Goal: Task Accomplishment & Management: Use online tool/utility

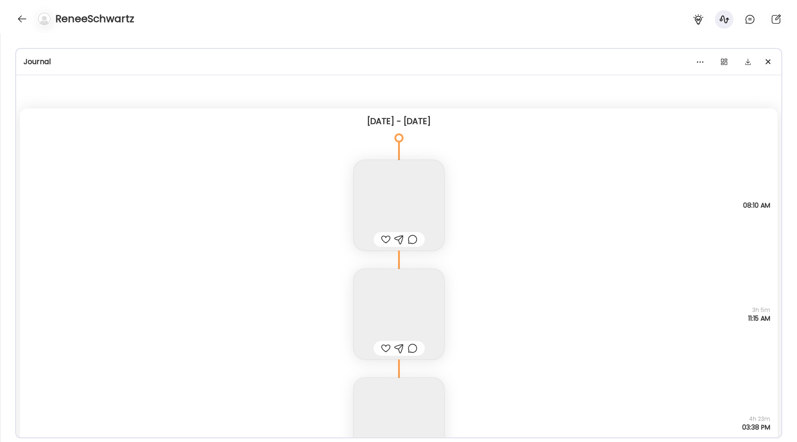
click at [20, 16] on div at bounding box center [22, 19] width 15 height 15
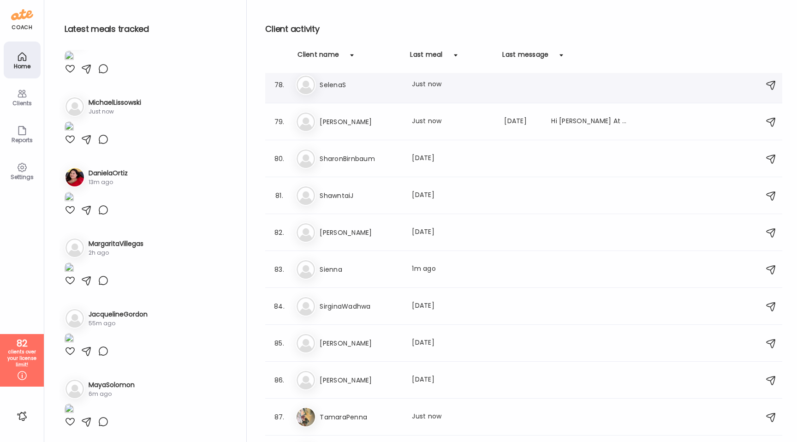
scroll to position [2946, 0]
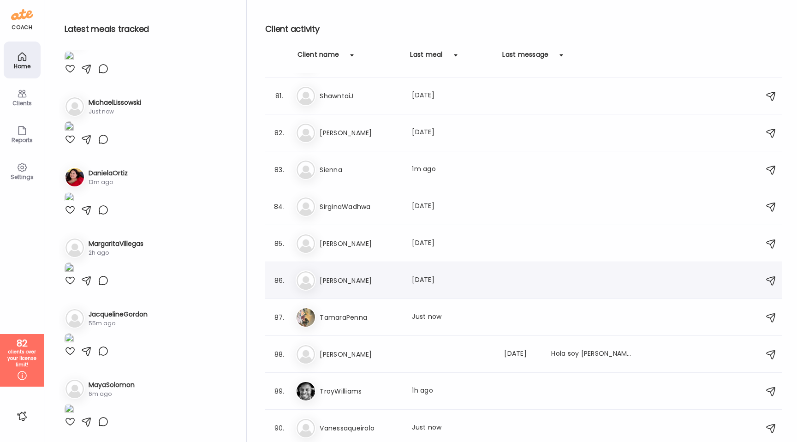
click at [360, 281] on h3 "[PERSON_NAME]" at bounding box center [360, 280] width 81 height 11
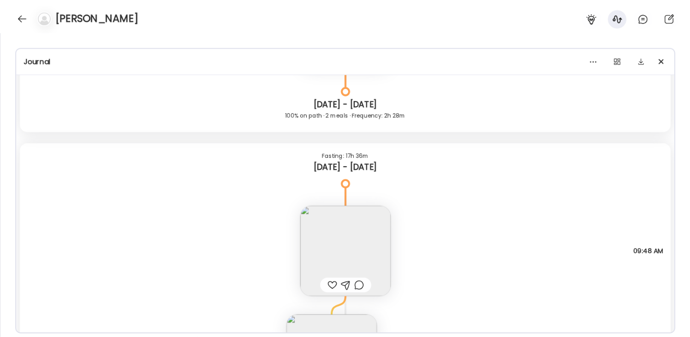
scroll to position [2519, 0]
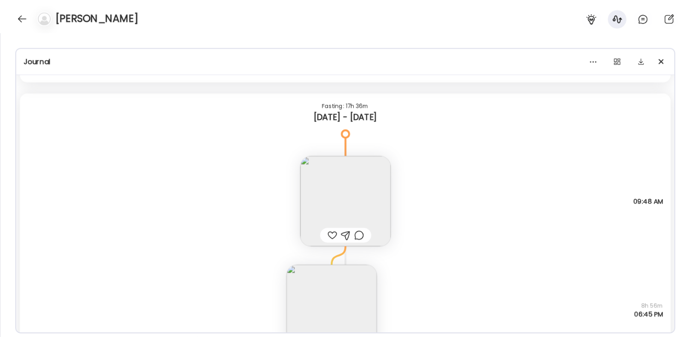
click at [348, 190] on img at bounding box center [345, 201] width 90 height 90
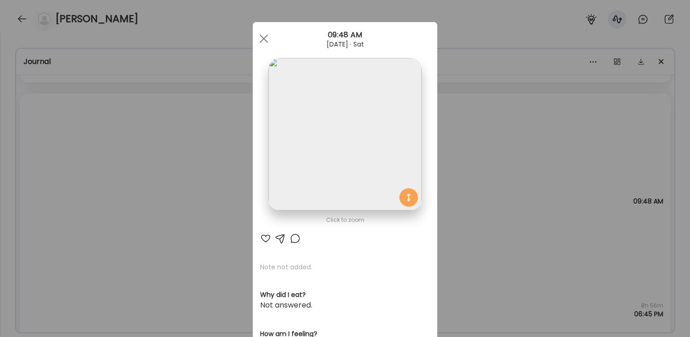
click at [189, 156] on div "Ate Coach Dashboard Wahoo! It’s official Take a moment to set up your Coach Pro…" at bounding box center [345, 168] width 690 height 337
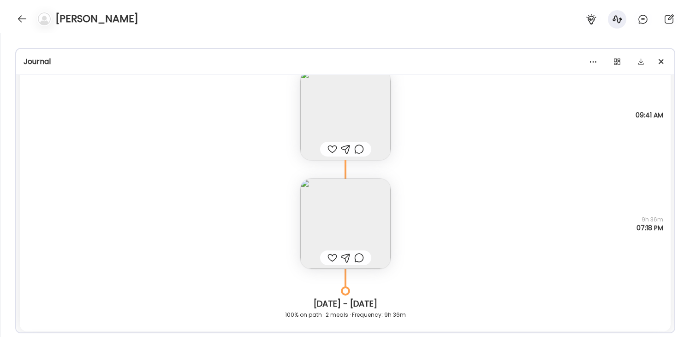
scroll to position [50, 0]
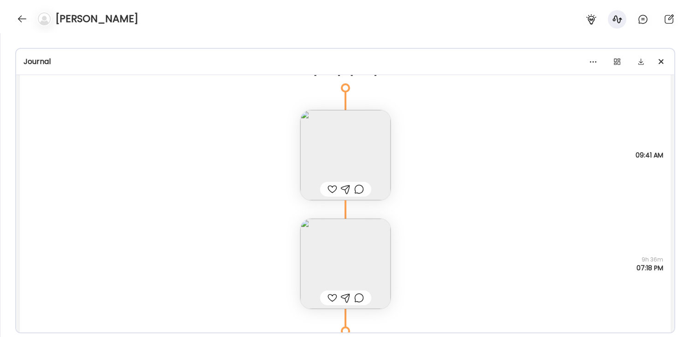
click at [328, 250] on img at bounding box center [345, 264] width 90 height 90
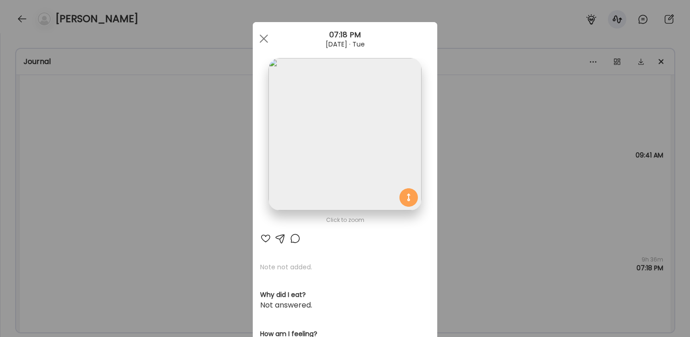
click at [300, 175] on img at bounding box center [344, 134] width 153 height 153
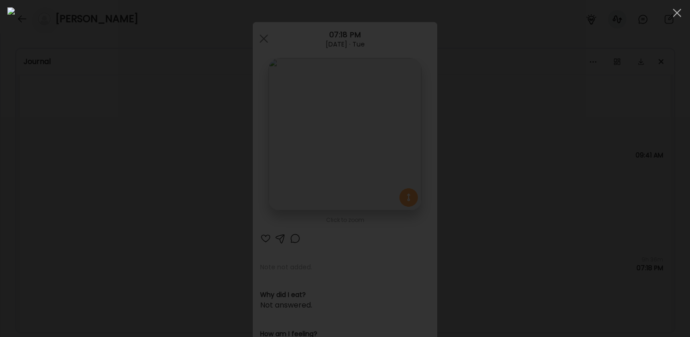
click at [106, 168] on div at bounding box center [344, 168] width 675 height 323
click at [106, 168] on div "Ate Coach Dashboard Wahoo! It’s official Take a moment to set up your Coach Pro…" at bounding box center [345, 168] width 690 height 337
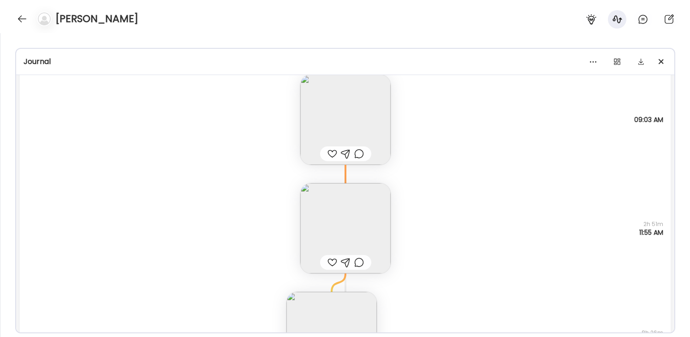
scroll to position [5085, 0]
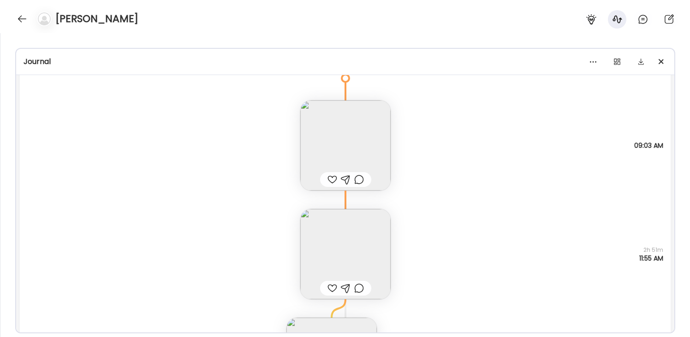
click at [362, 132] on img at bounding box center [345, 146] width 90 height 90
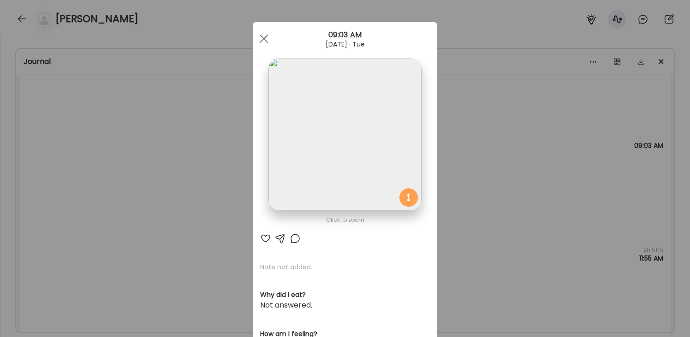
click at [165, 148] on div "Ate Coach Dashboard Wahoo! It’s official Take a moment to set up your Coach Pro…" at bounding box center [345, 168] width 690 height 337
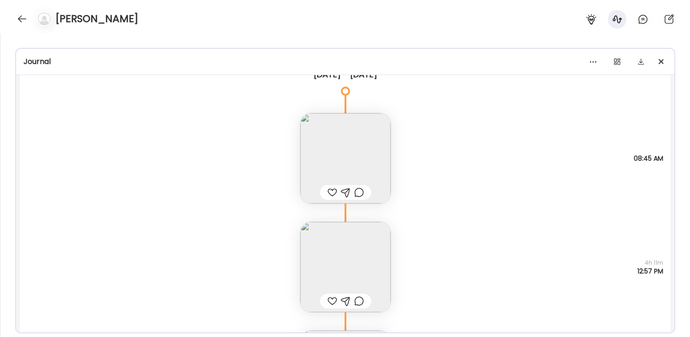
scroll to position [8316, 0]
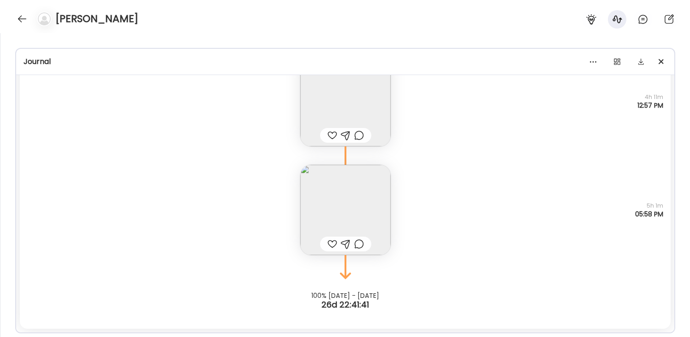
click at [317, 215] on img at bounding box center [345, 210] width 90 height 90
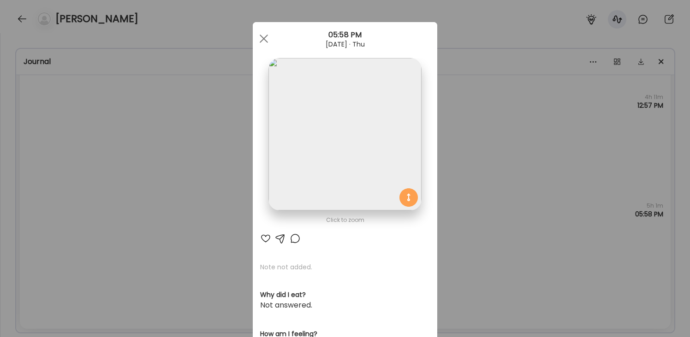
click at [291, 161] on img at bounding box center [344, 134] width 153 height 153
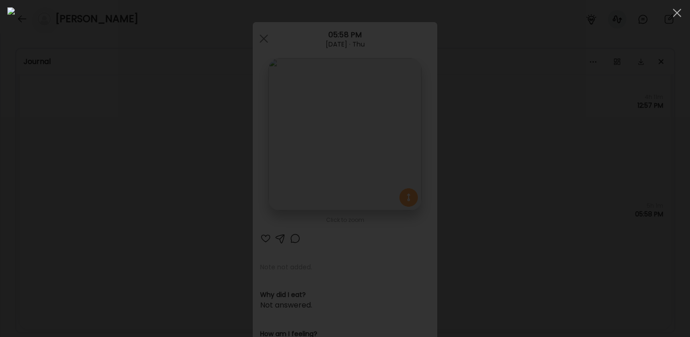
click at [71, 197] on div at bounding box center [344, 168] width 675 height 323
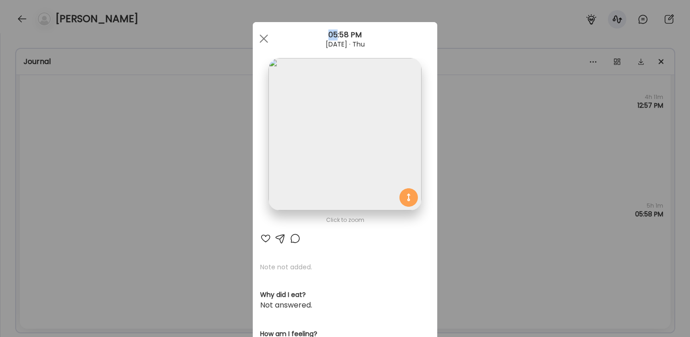
click at [71, 197] on div "Ate Coach Dashboard Wahoo! It’s official Take a moment to set up your Coach Pro…" at bounding box center [345, 168] width 690 height 337
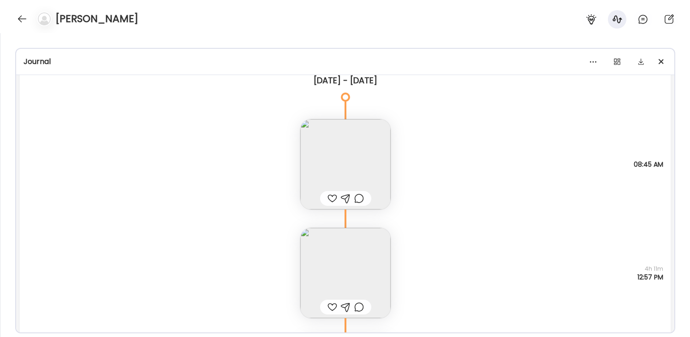
scroll to position [8082, 0]
